Goal: Transaction & Acquisition: Purchase product/service

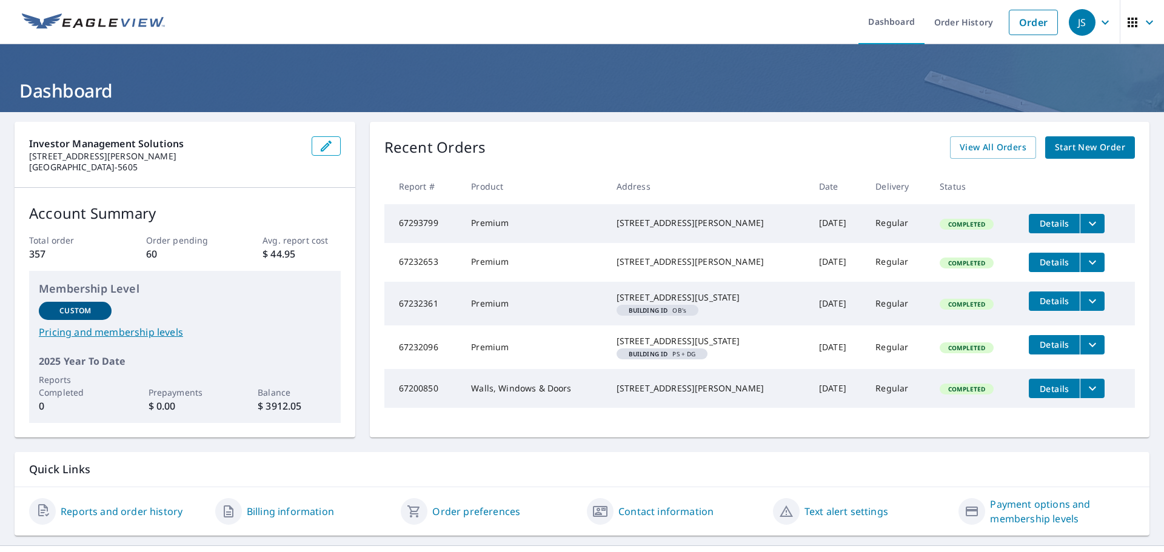
click at [763, 150] on div "Recent Orders View All Orders Start New Order" at bounding box center [759, 147] width 751 height 22
click at [1076, 144] on span "Start New Order" at bounding box center [1090, 147] width 70 height 15
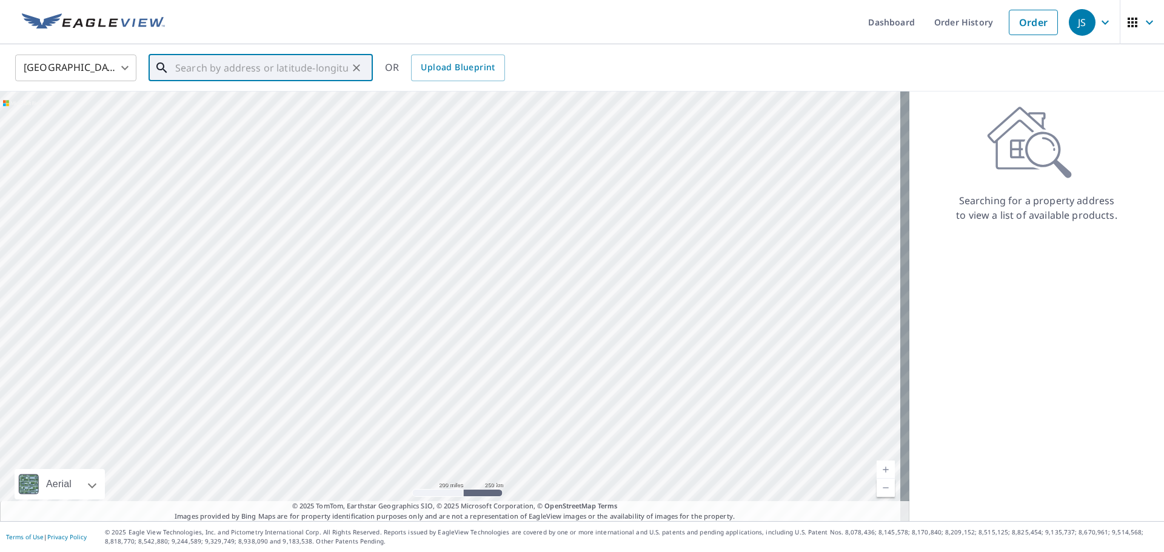
click at [281, 59] on input "text" at bounding box center [261, 68] width 173 height 34
click at [919, 59] on div "United States [GEOGRAPHIC_DATA] ​ ​ OR Upload Blueprint" at bounding box center [578, 67] width 1144 height 29
click at [238, 69] on input "text" at bounding box center [261, 68] width 173 height 34
click at [267, 101] on span "[STREET_ADDRESS]" at bounding box center [268, 103] width 190 height 15
type input "[STREET_ADDRESS][PERSON_NAME]"
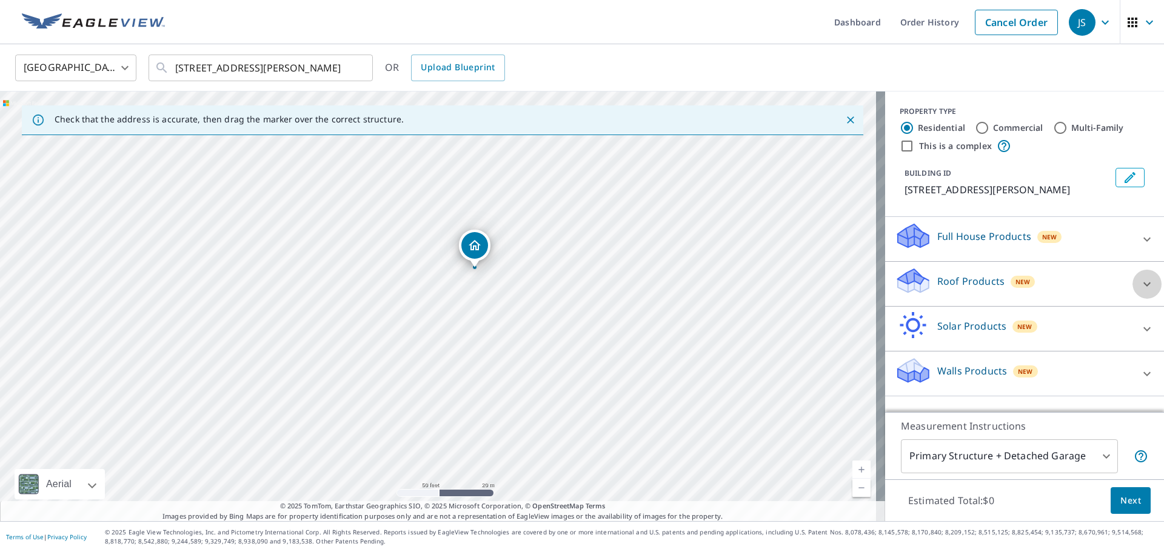
click at [1144, 286] on icon at bounding box center [1147, 284] width 7 height 4
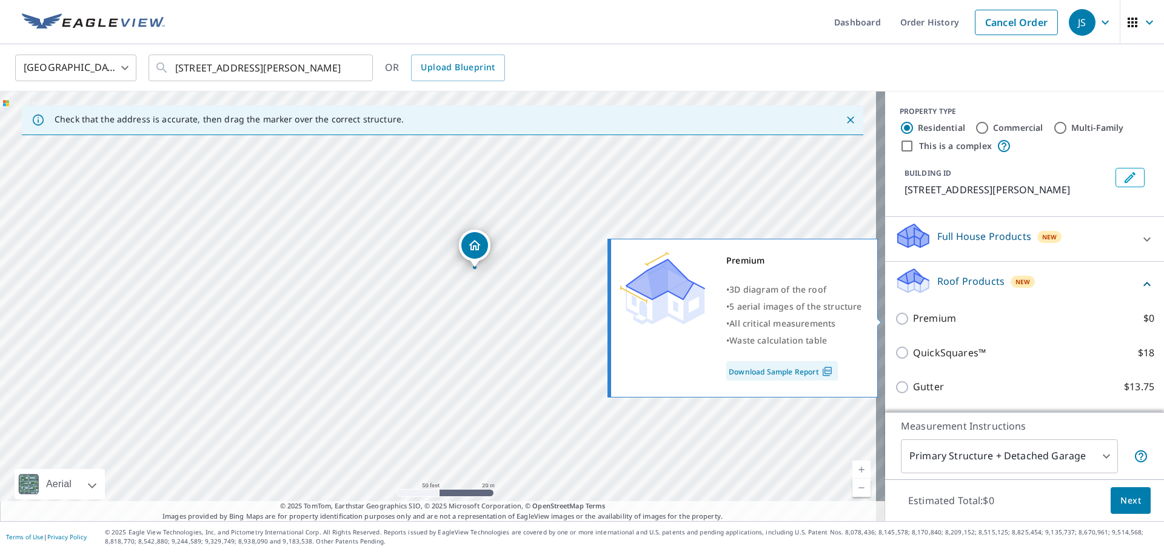
click at [985, 321] on label "Premium $0" at bounding box center [1033, 318] width 241 height 15
click at [913, 321] on input "Premium $0" at bounding box center [904, 319] width 18 height 15
checkbox input "true"
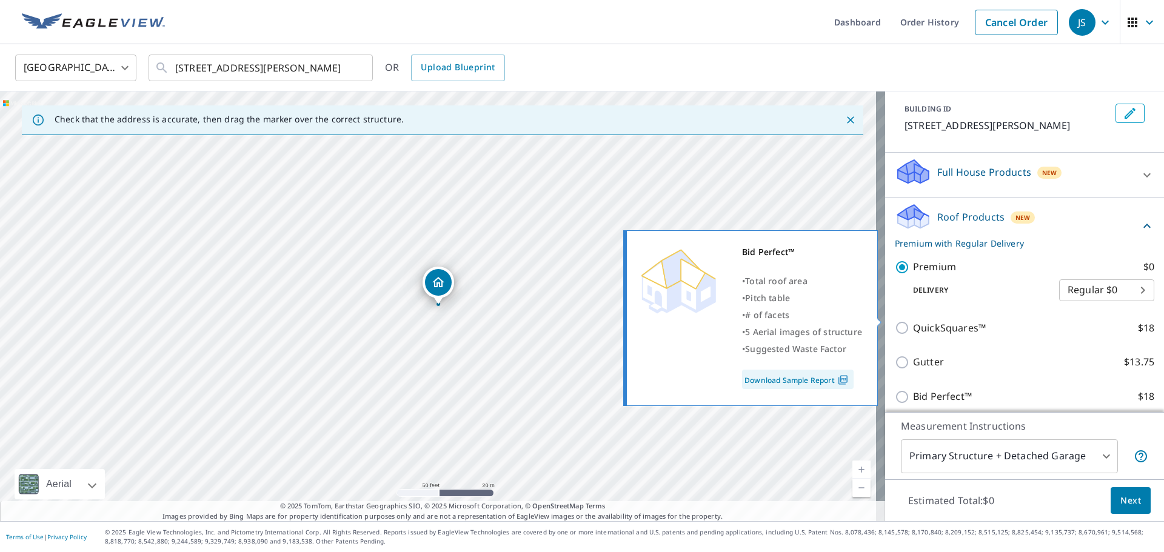
scroll to position [161, 0]
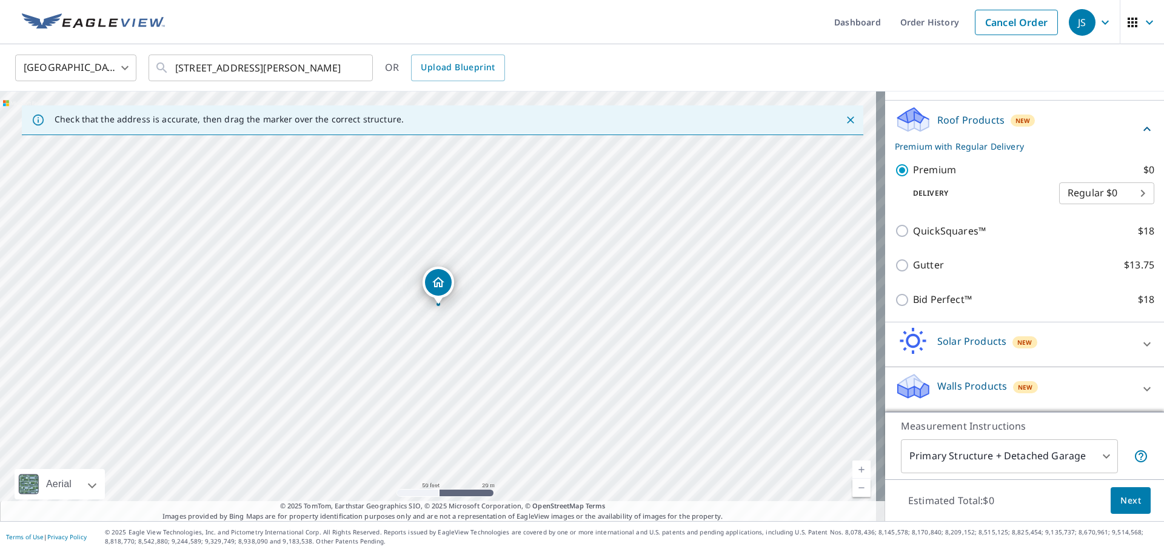
click at [1122, 502] on span "Next" at bounding box center [1131, 501] width 21 height 15
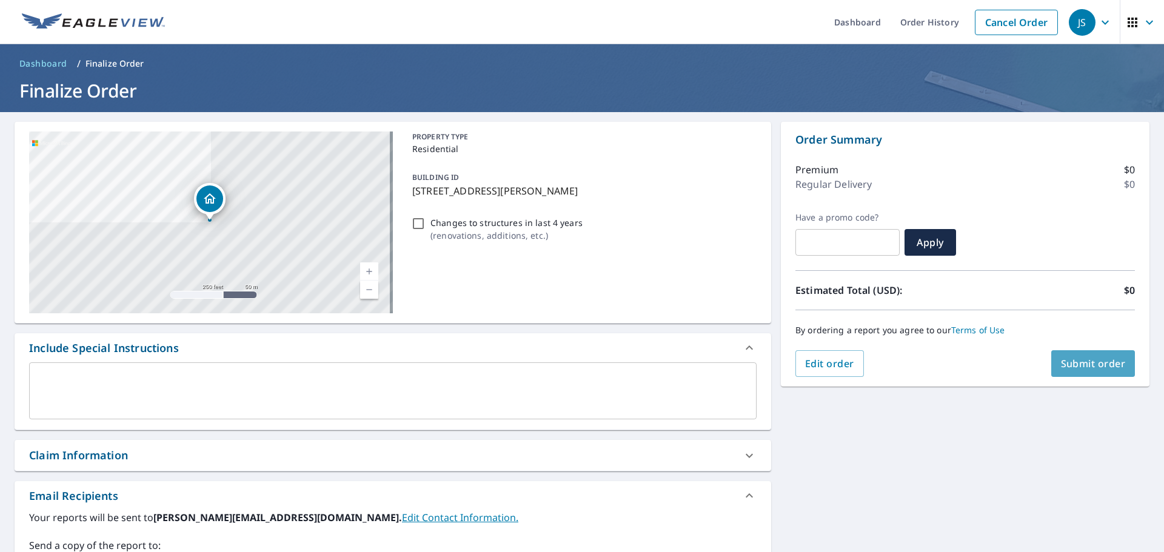
click at [1075, 365] on span "Submit order" at bounding box center [1093, 363] width 65 height 13
